Goal: Find specific page/section: Find specific page/section

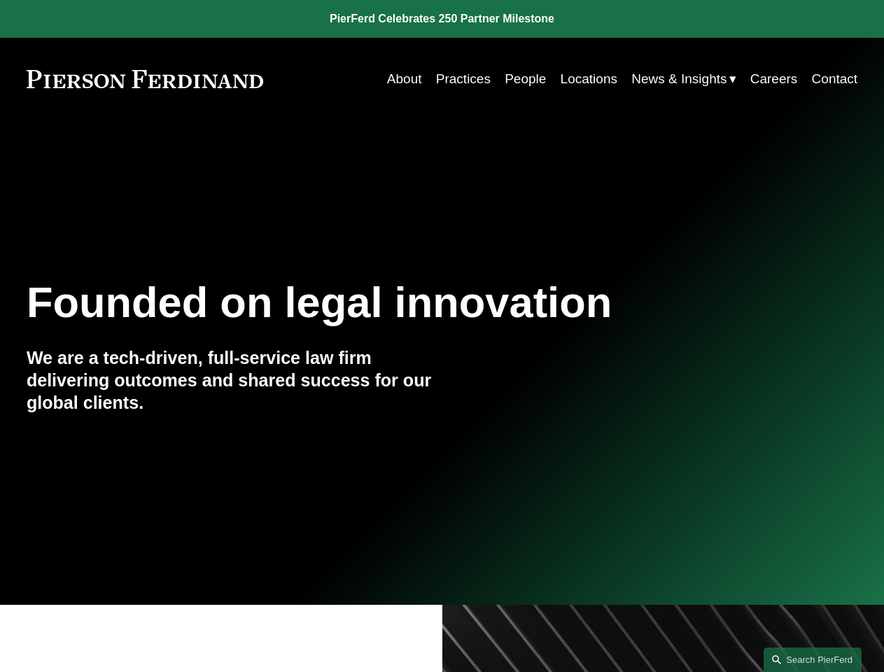
click at [813, 660] on link "Search this site" at bounding box center [813, 660] width 98 height 25
